Goal: Transaction & Acquisition: Purchase product/service

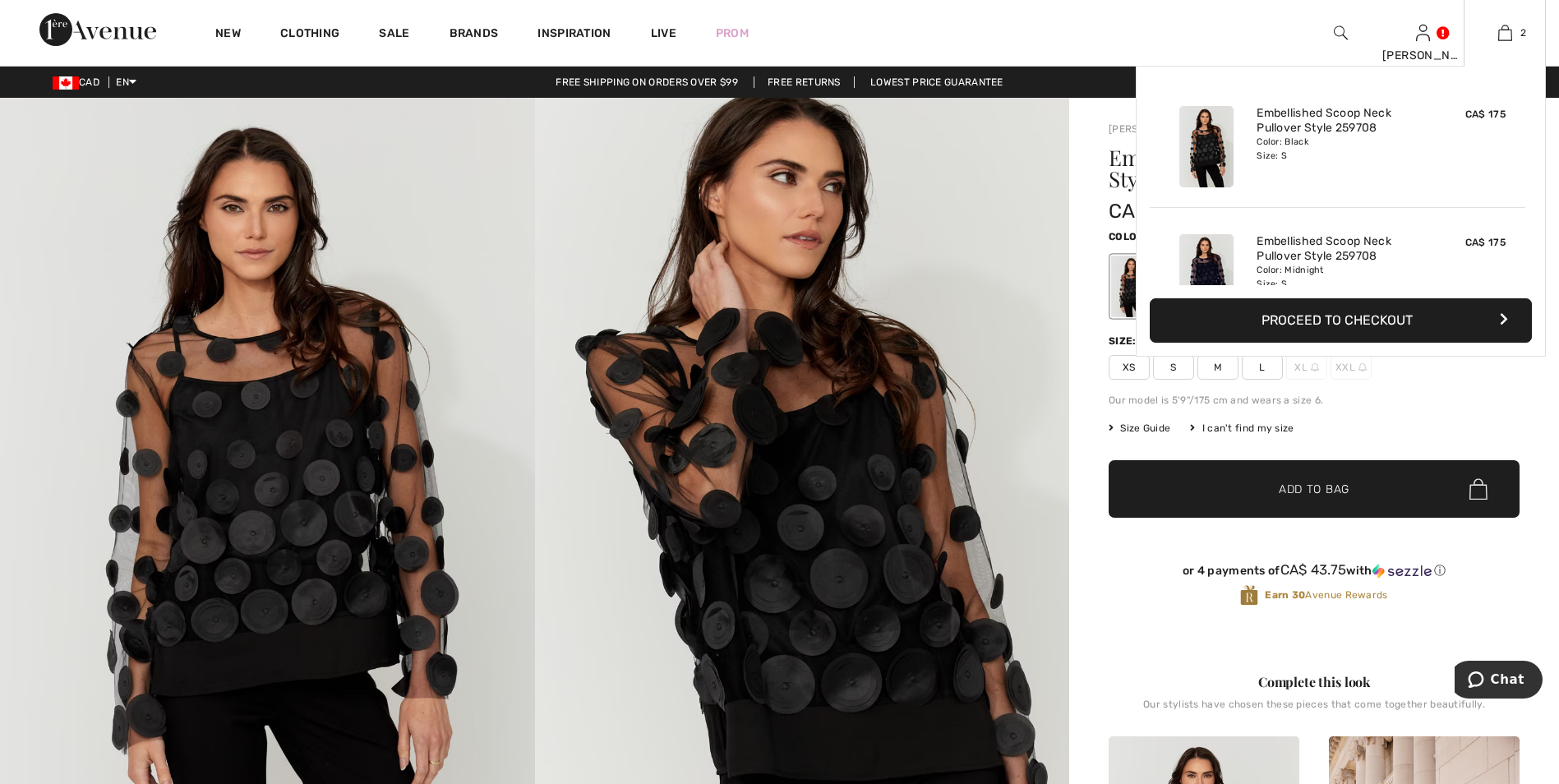
click at [1339, 316] on button "Proceed to Checkout" at bounding box center [1340, 321] width 382 height 44
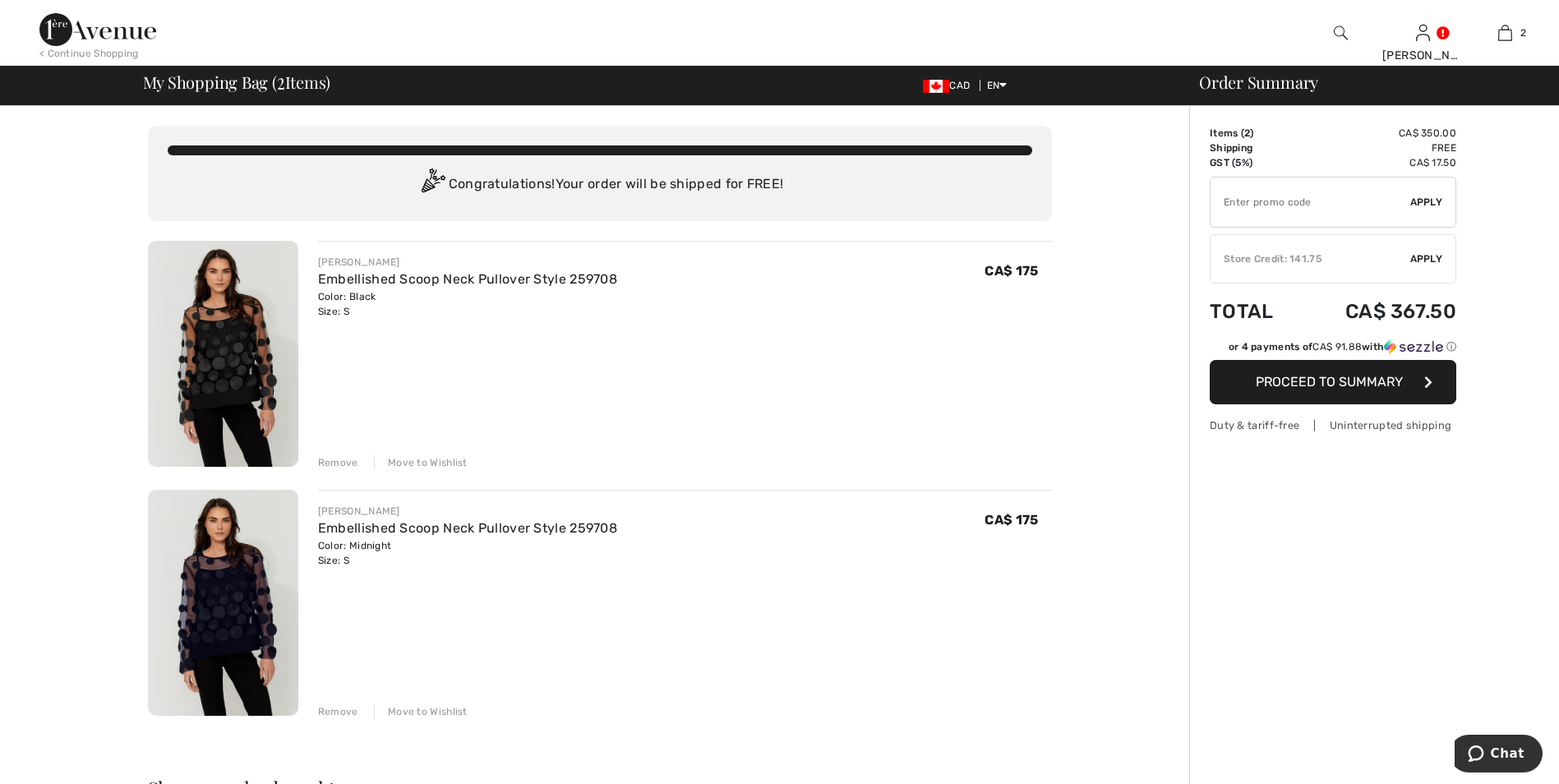
click at [334, 711] on div "Remove" at bounding box center [338, 711] width 40 height 14
